Goal: Entertainment & Leisure: Consume media (video, audio)

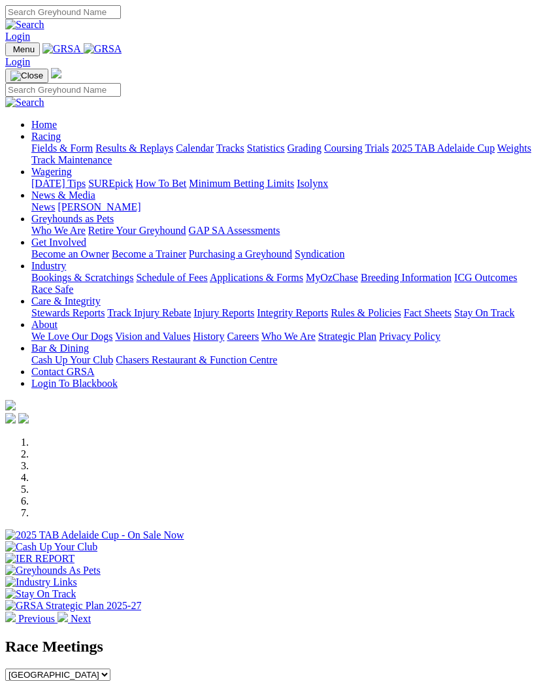
click at [10, 52] on img "Toggle navigation" at bounding box center [10, 52] width 0 height 0
click at [107, 154] on link "Results & Replays" at bounding box center [134, 148] width 78 height 11
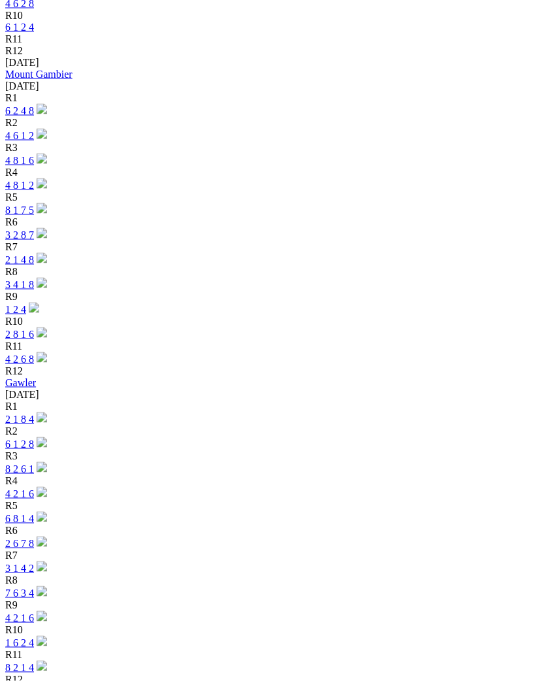
scroll to position [900, 0]
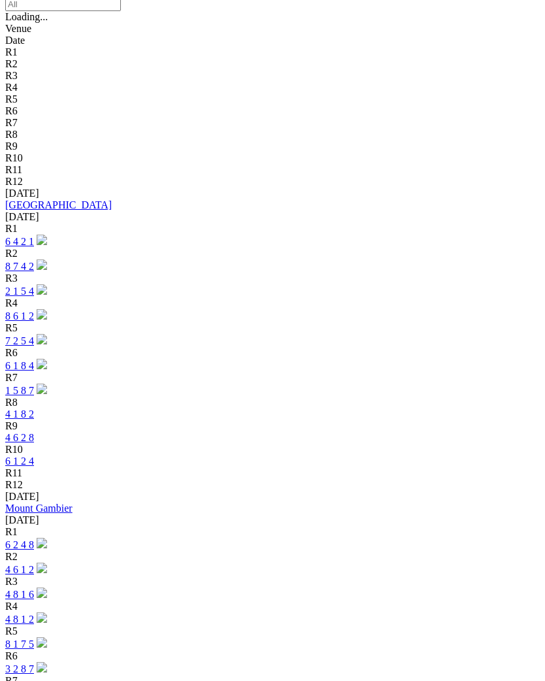
scroll to position [431, 0]
